Goal: Use online tool/utility: Utilize a website feature to perform a specific function

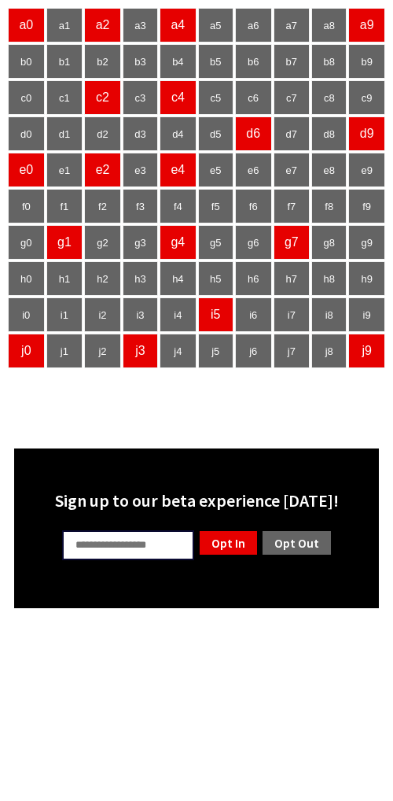
click at [146, 543] on input "text" at bounding box center [128, 545] width 132 height 30
type input "**"
click at [307, 549] on link "Opt Out" at bounding box center [297, 542] width 72 height 27
